Goal: Information Seeking & Learning: Learn about a topic

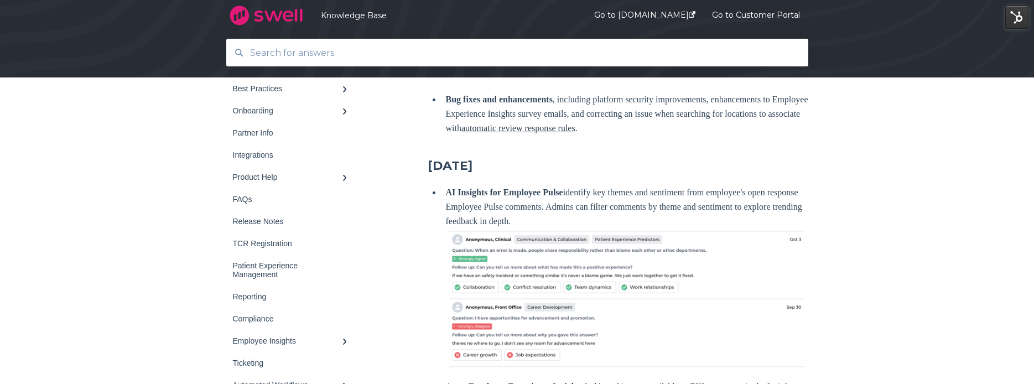
scroll to position [1518, 0]
click at [442, 174] on h3 "[DATE]" at bounding box center [618, 165] width 381 height 17
click at [340, 60] on input "text" at bounding box center [517, 53] width 548 height 24
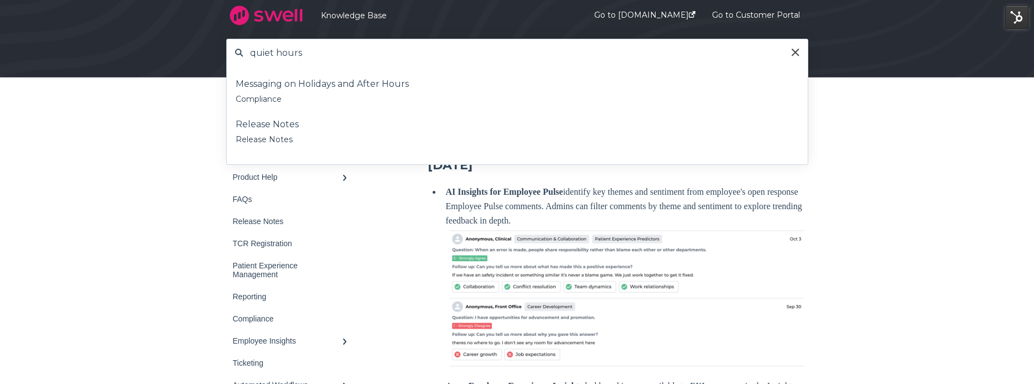
type input "quiet hours"
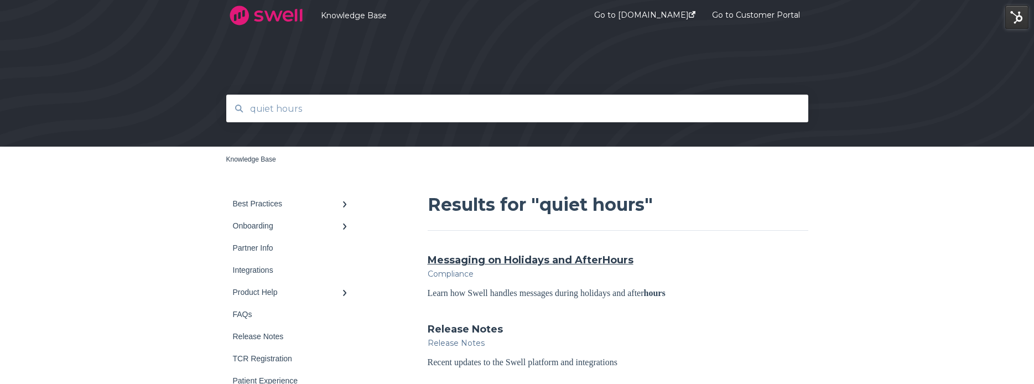
click at [527, 262] on link "Messaging on Holidays and After Hours" at bounding box center [531, 260] width 206 height 14
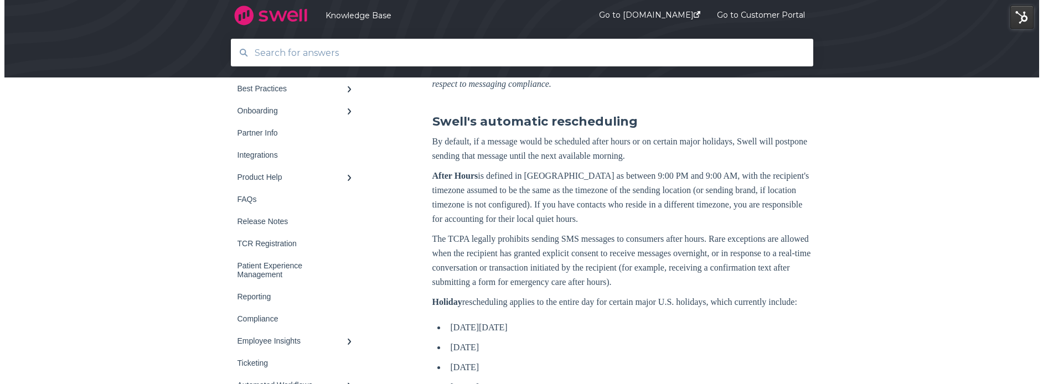
scroll to position [248, 0]
